Goal: Task Accomplishment & Management: Use online tool/utility

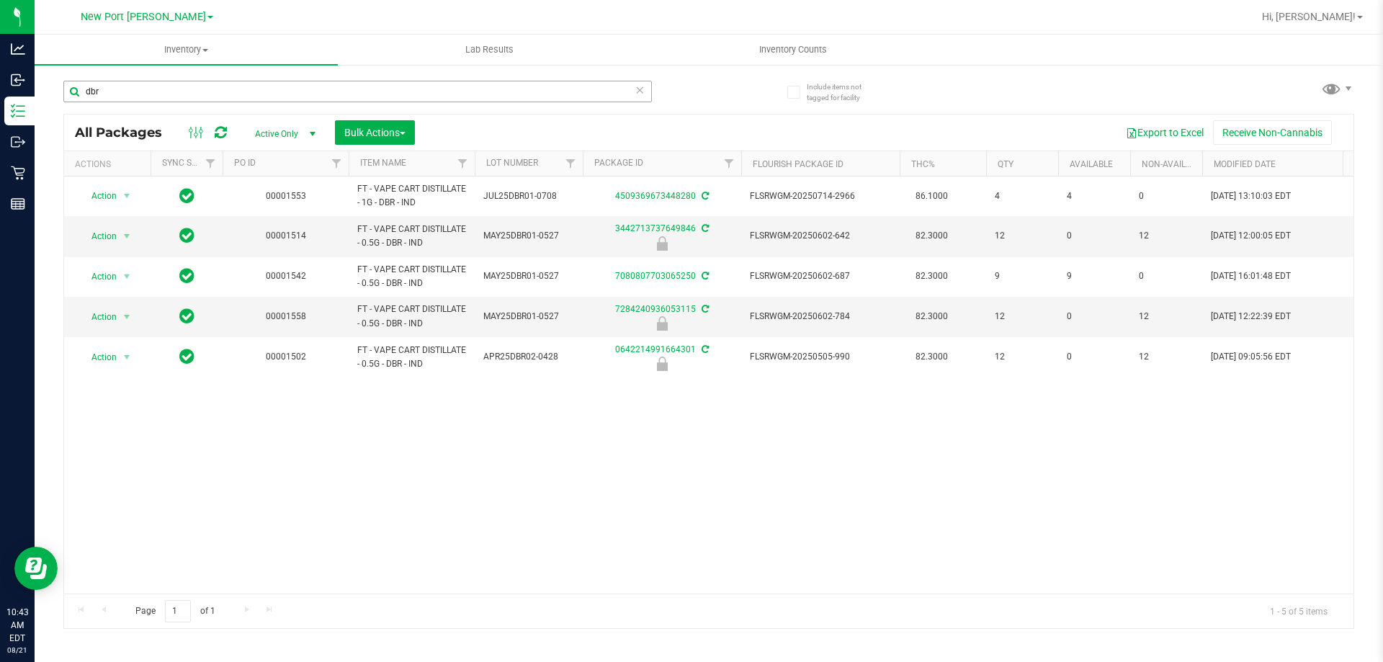
click at [125, 87] on input "dbr" at bounding box center [357, 92] width 588 height 22
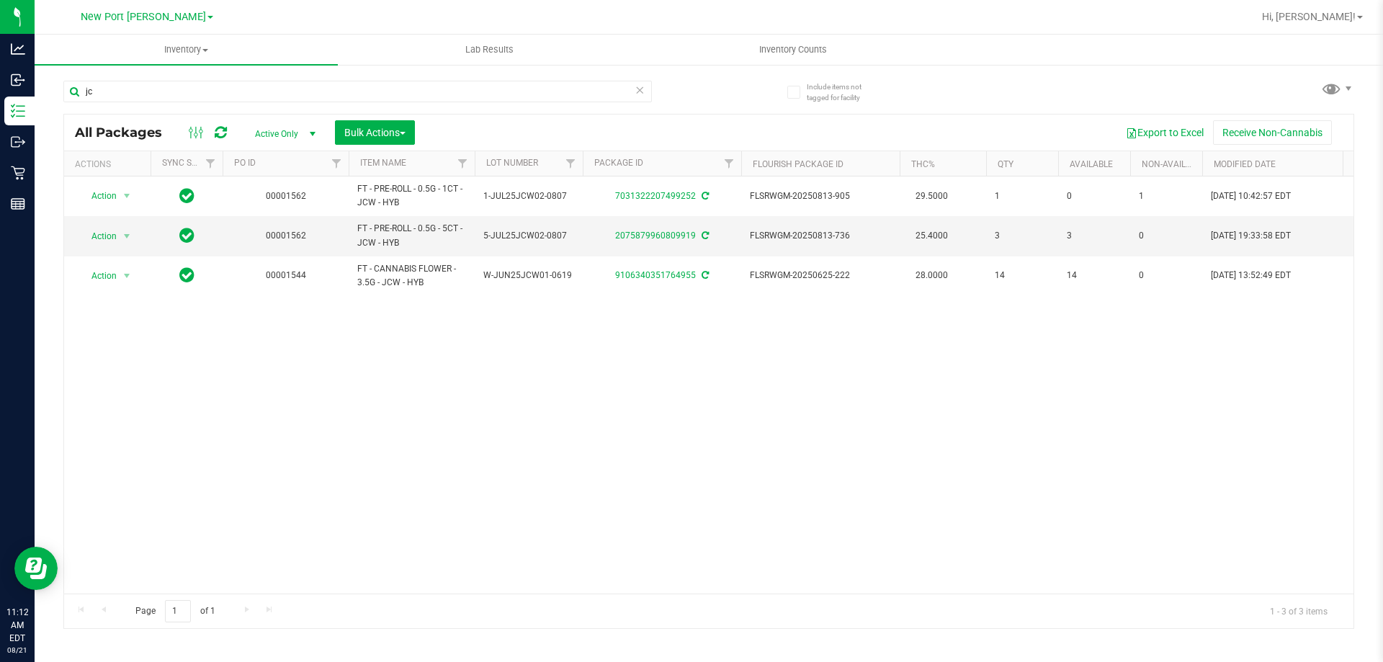
type input "j"
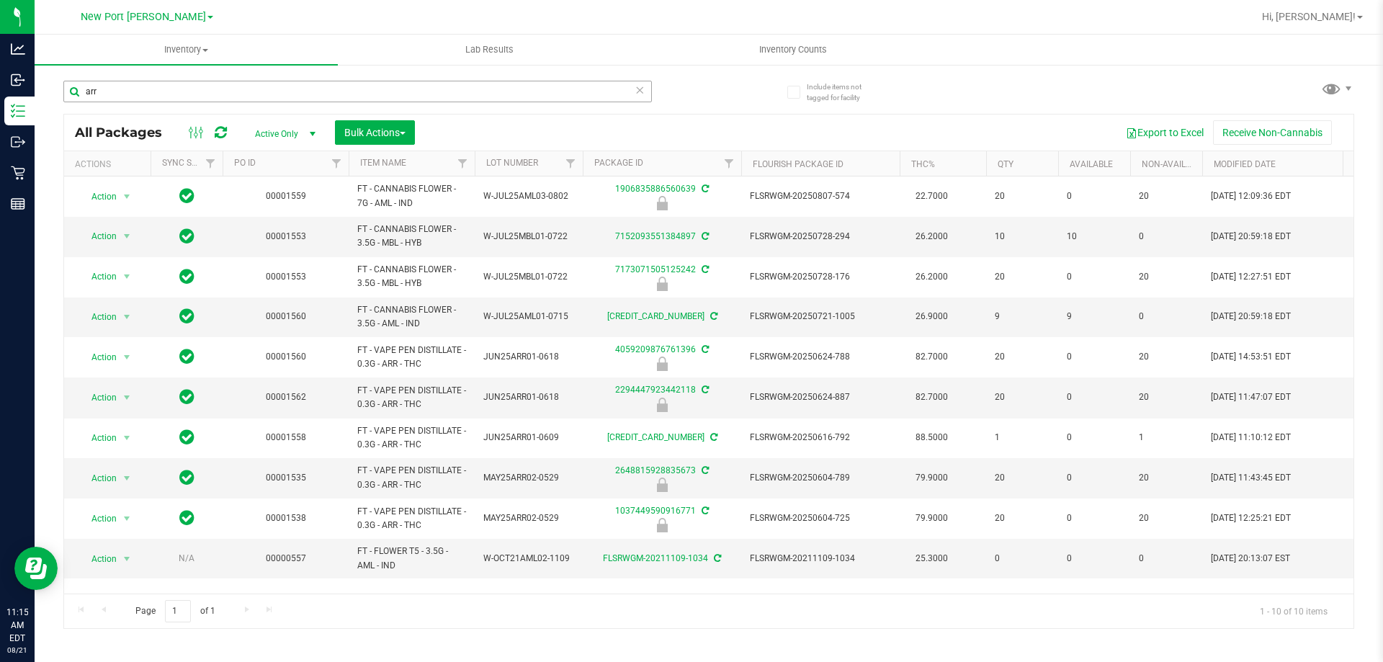
click at [127, 83] on input "arr" at bounding box center [357, 92] width 588 height 22
drag, startPoint x: 127, startPoint y: 83, endPoint x: 117, endPoint y: 78, distance: 11.9
click at [125, 84] on input "arr" at bounding box center [357, 92] width 588 height 22
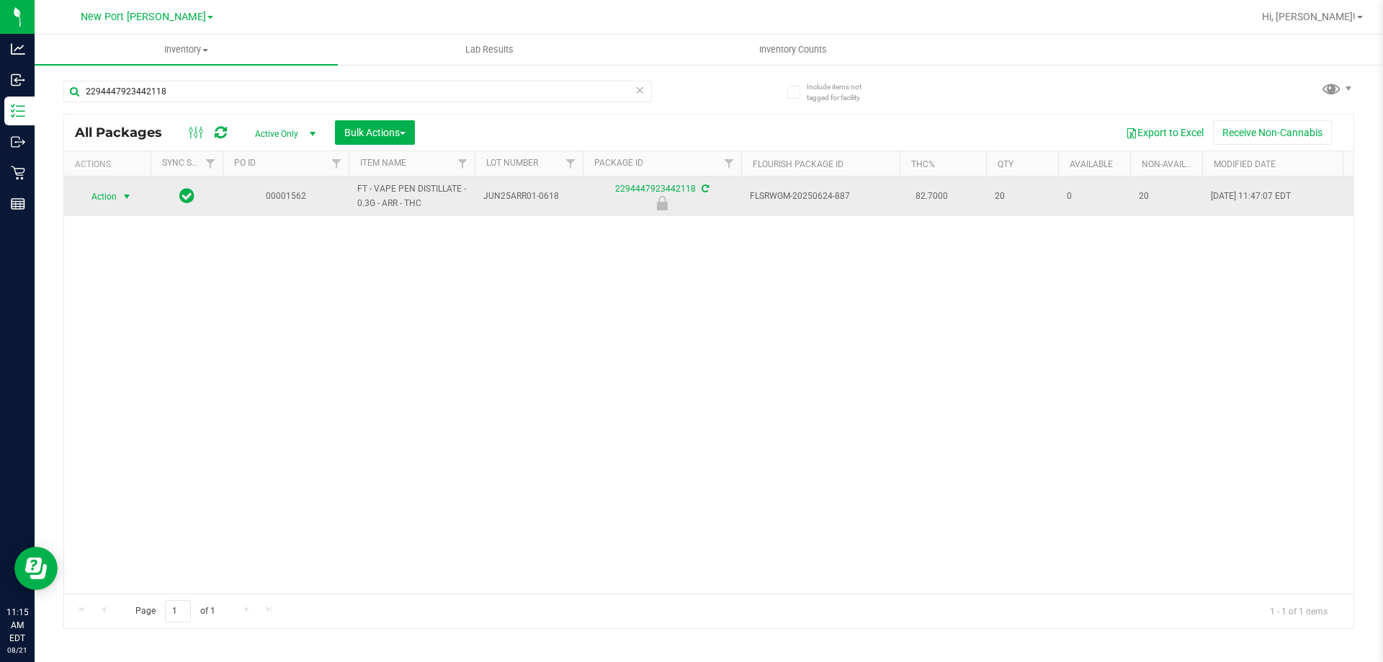
type input "2294447923442118"
click at [120, 194] on span "select" at bounding box center [127, 197] width 18 height 20
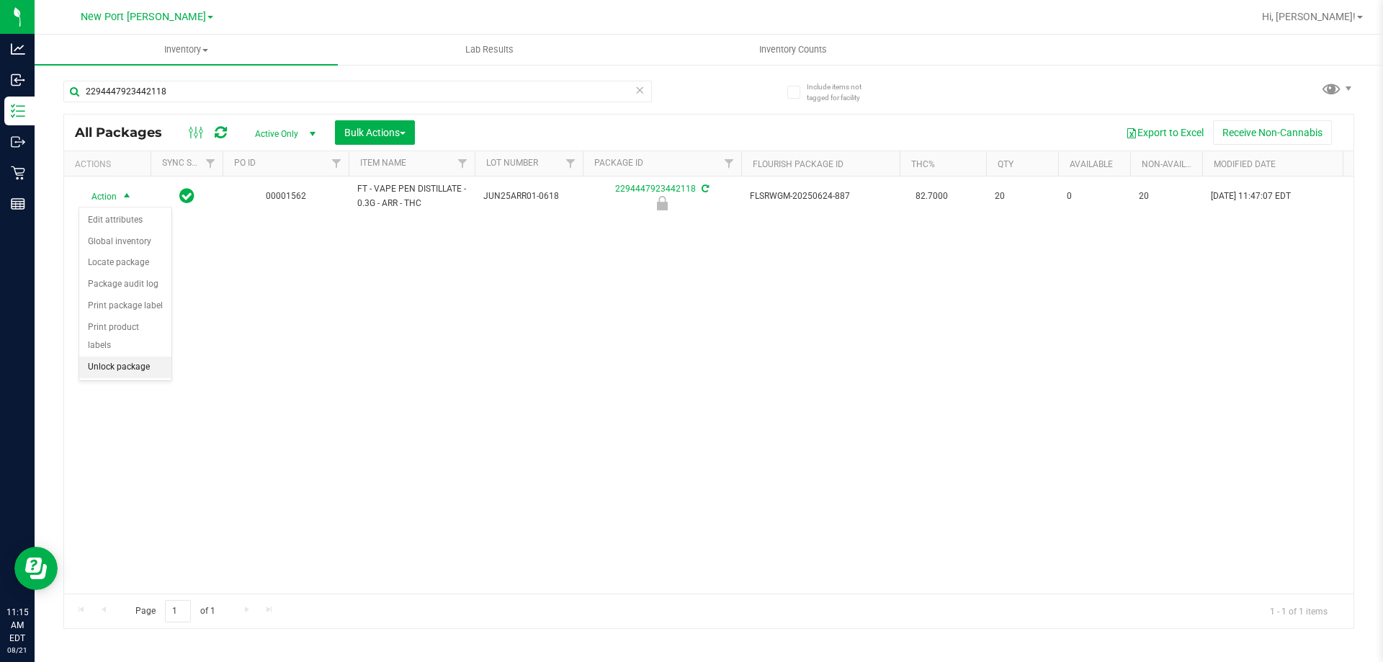
click at [138, 357] on li "Unlock package" at bounding box center [125, 368] width 92 height 22
